Goal: Task Accomplishment & Management: Complete application form

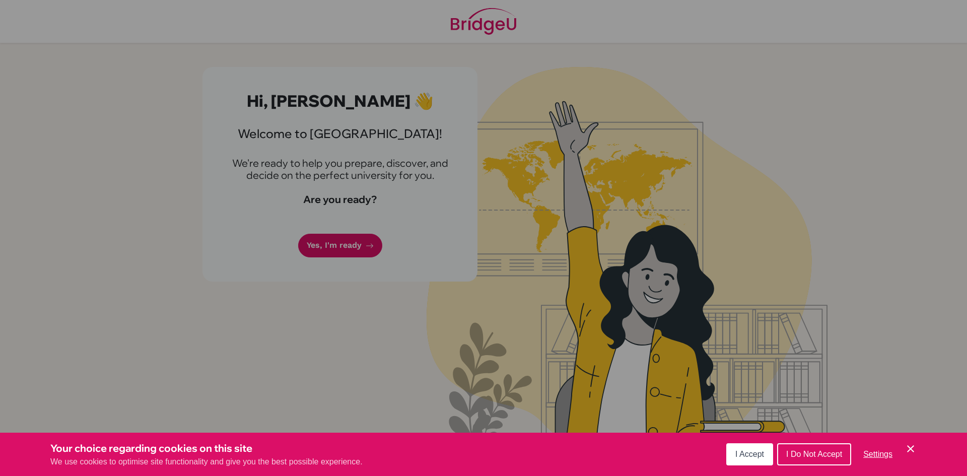
click at [765, 455] on button "I Accept" at bounding box center [749, 454] width 47 height 22
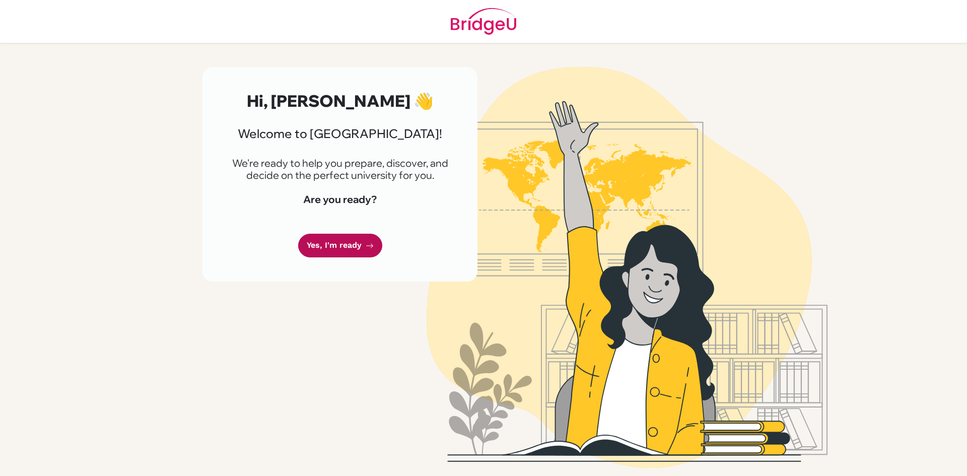
click at [336, 240] on link "Yes, I'm ready" at bounding box center [340, 246] width 84 height 24
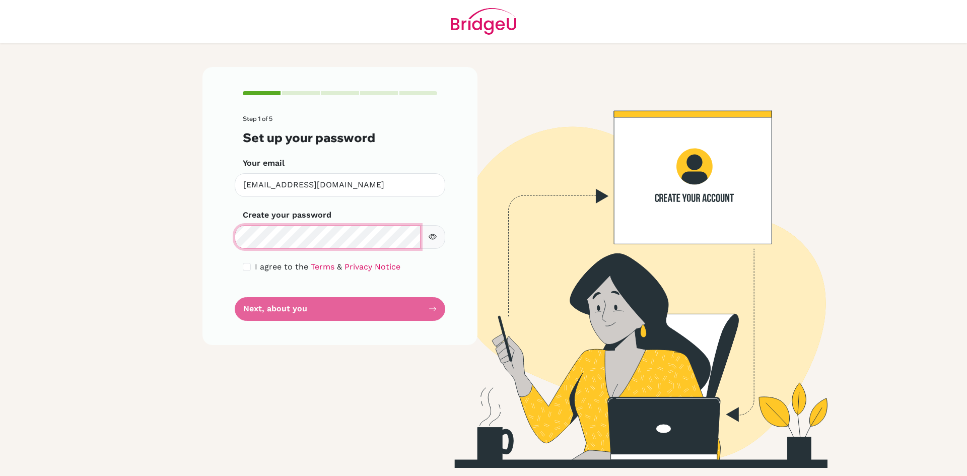
click at [206, 230] on div "Step 1 of 5 Set up your password Your email [EMAIL_ADDRESS][DOMAIN_NAME] Invali…" at bounding box center [339, 205] width 275 height 277
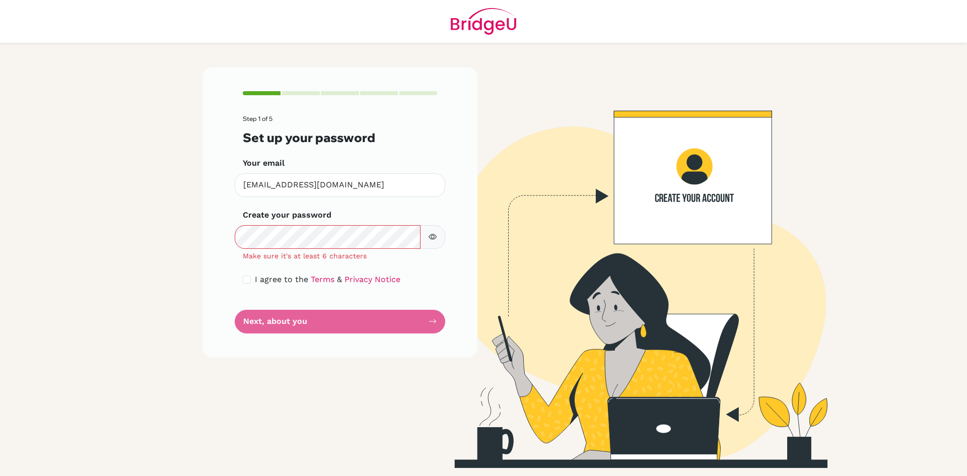
click at [437, 244] on button "button" at bounding box center [432, 237] width 25 height 24
click at [427, 238] on button "button" at bounding box center [432, 237] width 25 height 24
click at [434, 239] on icon "button" at bounding box center [432, 237] width 8 height 8
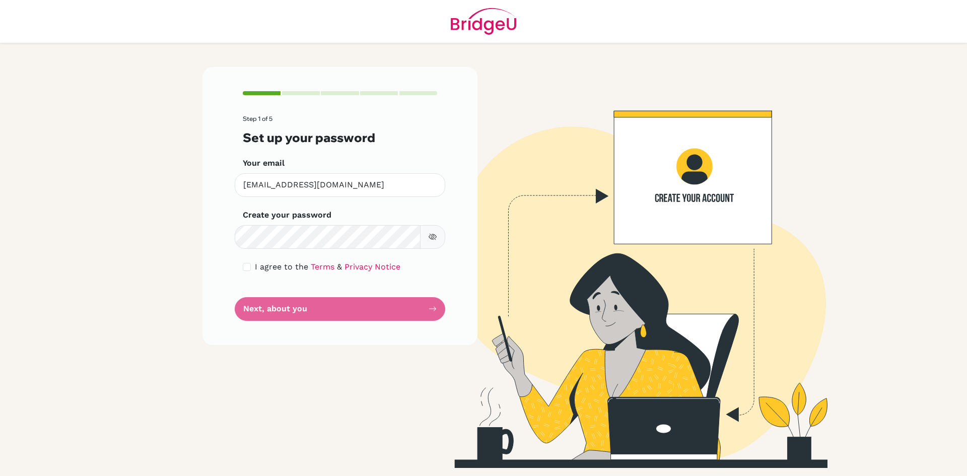
click at [435, 233] on icon "button" at bounding box center [432, 237] width 8 height 8
click at [254, 265] on div "I agree to the Terms & Privacy Notice" at bounding box center [340, 267] width 194 height 12
click at [250, 265] on input "checkbox" at bounding box center [247, 267] width 8 height 8
checkbox input "true"
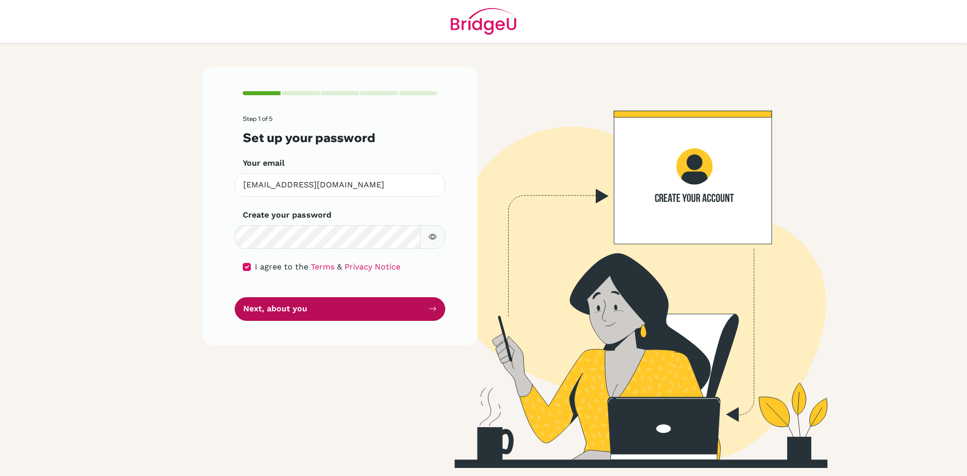
click at [303, 308] on button "Next, about you" at bounding box center [340, 309] width 210 height 24
